Goal: Find specific page/section: Find specific page/section

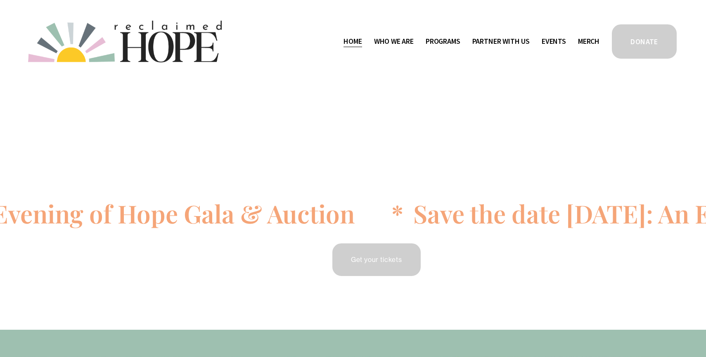
click at [0, 0] on span "Thrive Support Groups" at bounding box center [0, 0] width 0 height 0
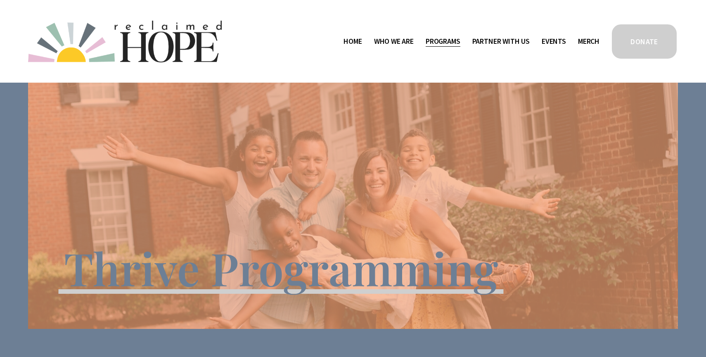
click at [0, 0] on span "Staff & Board" at bounding box center [0, 0] width 0 height 0
